Goal: Transaction & Acquisition: Subscribe to service/newsletter

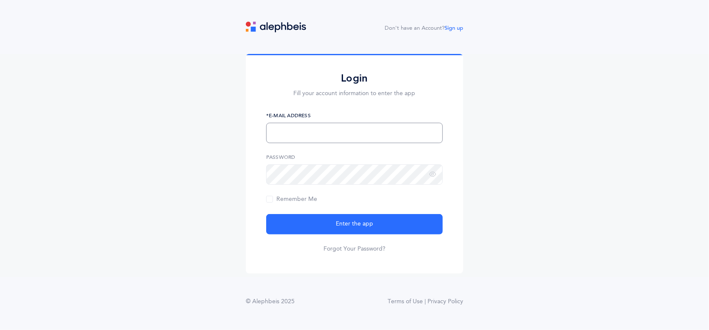
click at [318, 130] on input "text" at bounding box center [354, 133] width 177 height 20
click at [291, 129] on input "text" at bounding box center [354, 133] width 177 height 20
type input "[EMAIL_ADDRESS][DOMAIN_NAME]"
click at [434, 176] on icon at bounding box center [432, 175] width 7 height 8
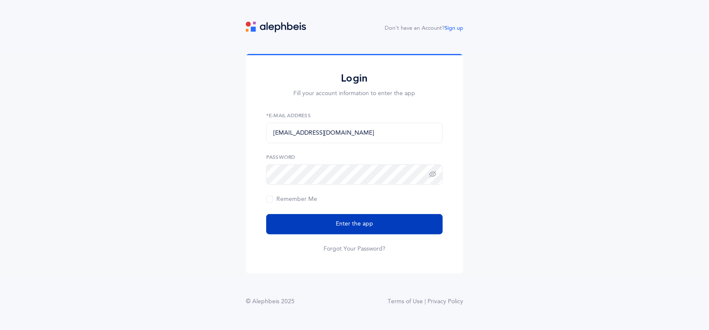
click at [354, 220] on span "Enter the app" at bounding box center [354, 224] width 37 height 9
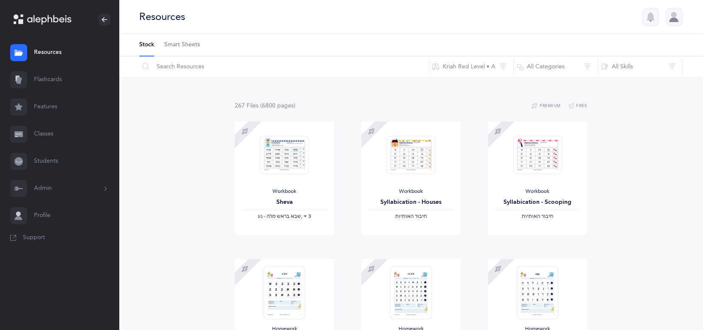
click at [96, 187] on button "Admin" at bounding box center [59, 188] width 119 height 27
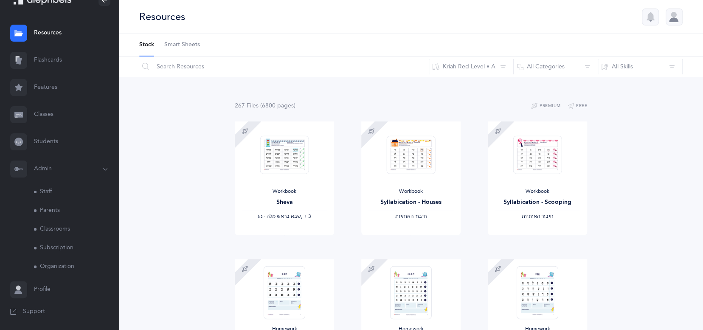
click at [69, 248] on link "Subscription" at bounding box center [76, 248] width 85 height 19
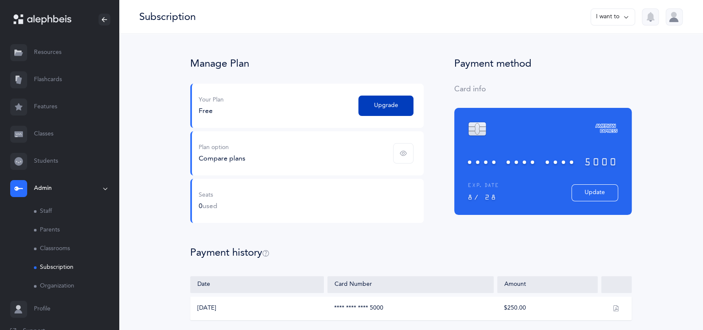
click at [393, 107] on span "Upgrade" at bounding box center [386, 105] width 24 height 9
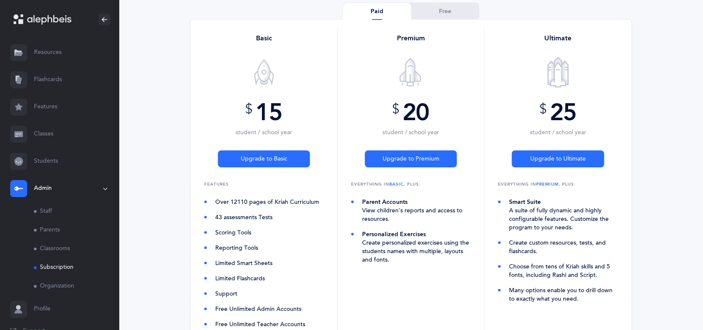
scroll to position [127, 0]
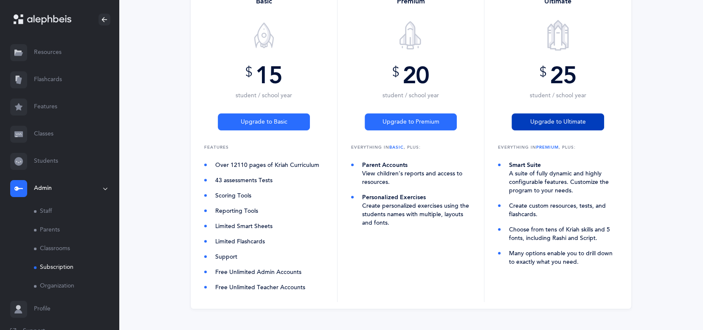
click at [544, 118] on span "Upgrade to Ultimate" at bounding box center [558, 122] width 56 height 9
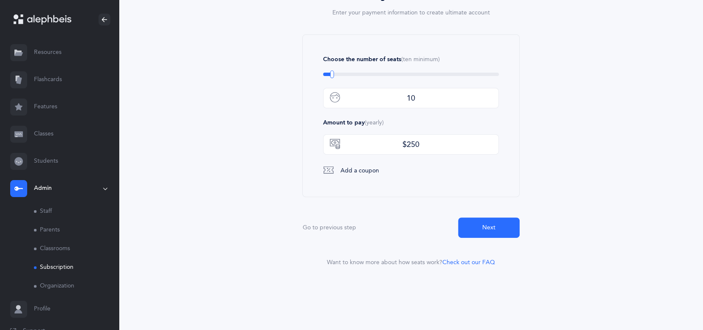
scroll to position [143, 0]
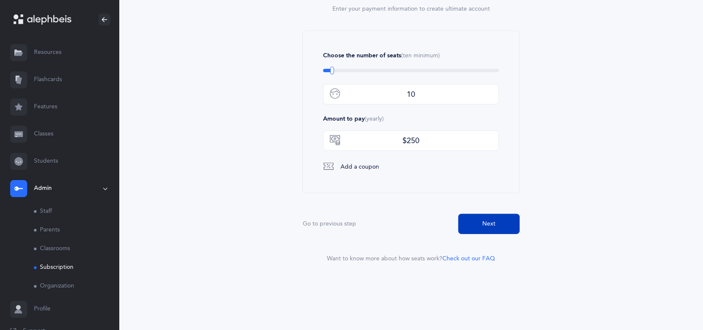
click at [501, 226] on button "Next" at bounding box center [489, 224] width 62 height 20
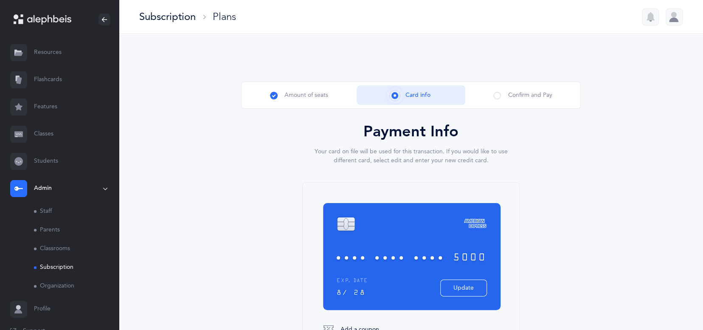
scroll to position [133, 0]
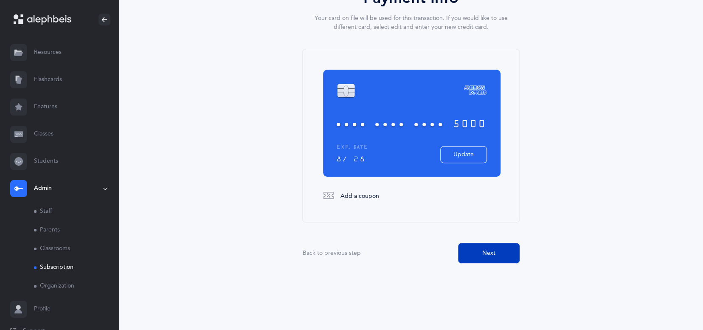
click at [493, 249] on span "Next" at bounding box center [488, 253] width 13 height 9
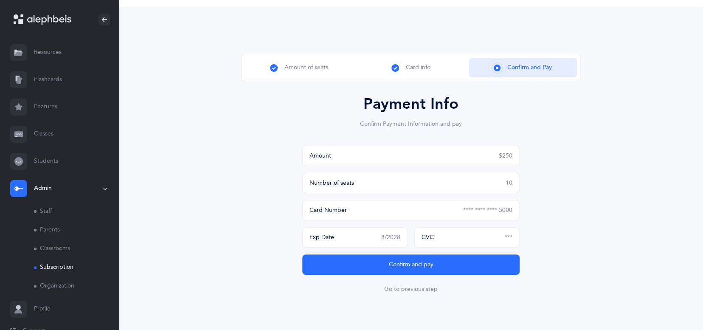
scroll to position [59, 0]
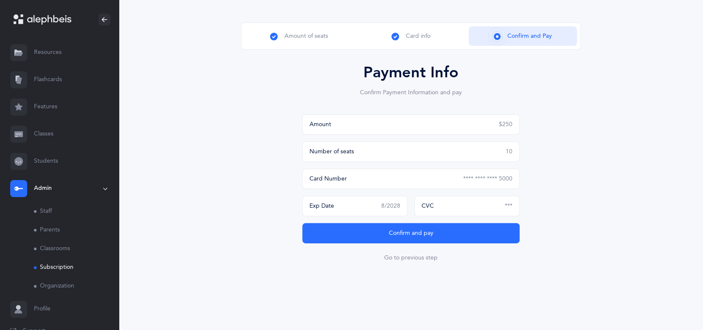
click at [335, 125] on div "Amount $250" at bounding box center [410, 124] width 217 height 20
click at [503, 204] on div "CVC ***" at bounding box center [466, 206] width 105 height 20
click at [431, 204] on span "CVC" at bounding box center [428, 206] width 12 height 7
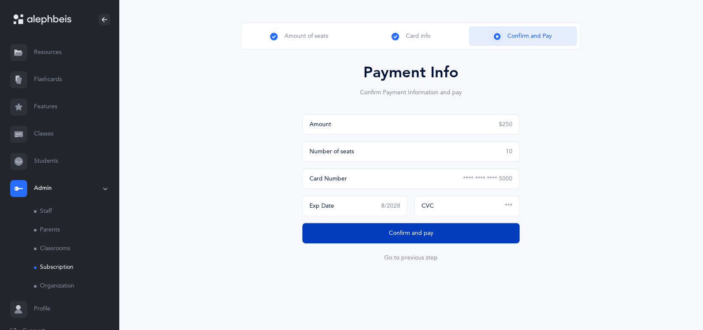
click at [441, 232] on button "Confirm and pay" at bounding box center [410, 233] width 217 height 20
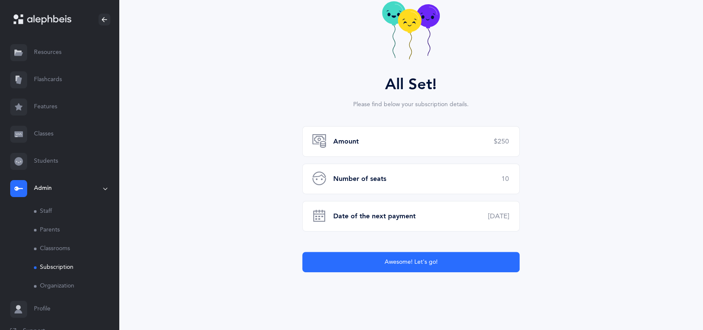
scroll to position [117, 0]
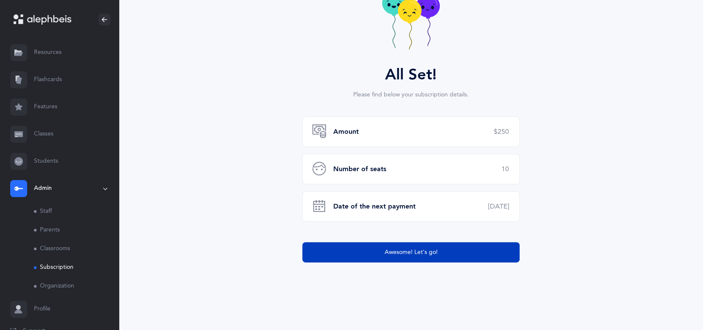
click at [436, 256] on span "Awesome! Let's go!" at bounding box center [411, 252] width 53 height 9
